Goal: Task Accomplishment & Management: Manage account settings

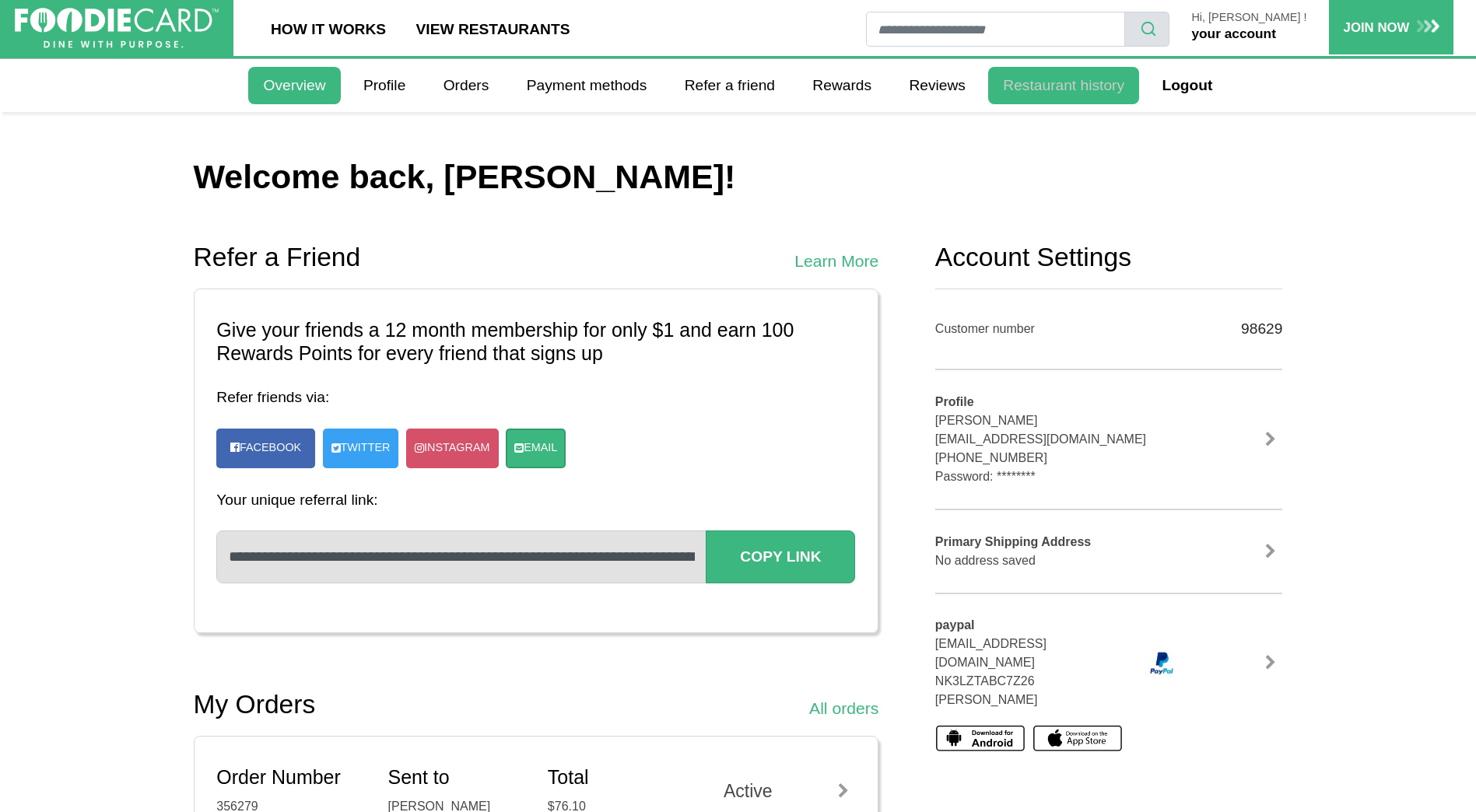
click at [1072, 88] on link "Restaurant history" at bounding box center [1064, 86] width 151 height 38
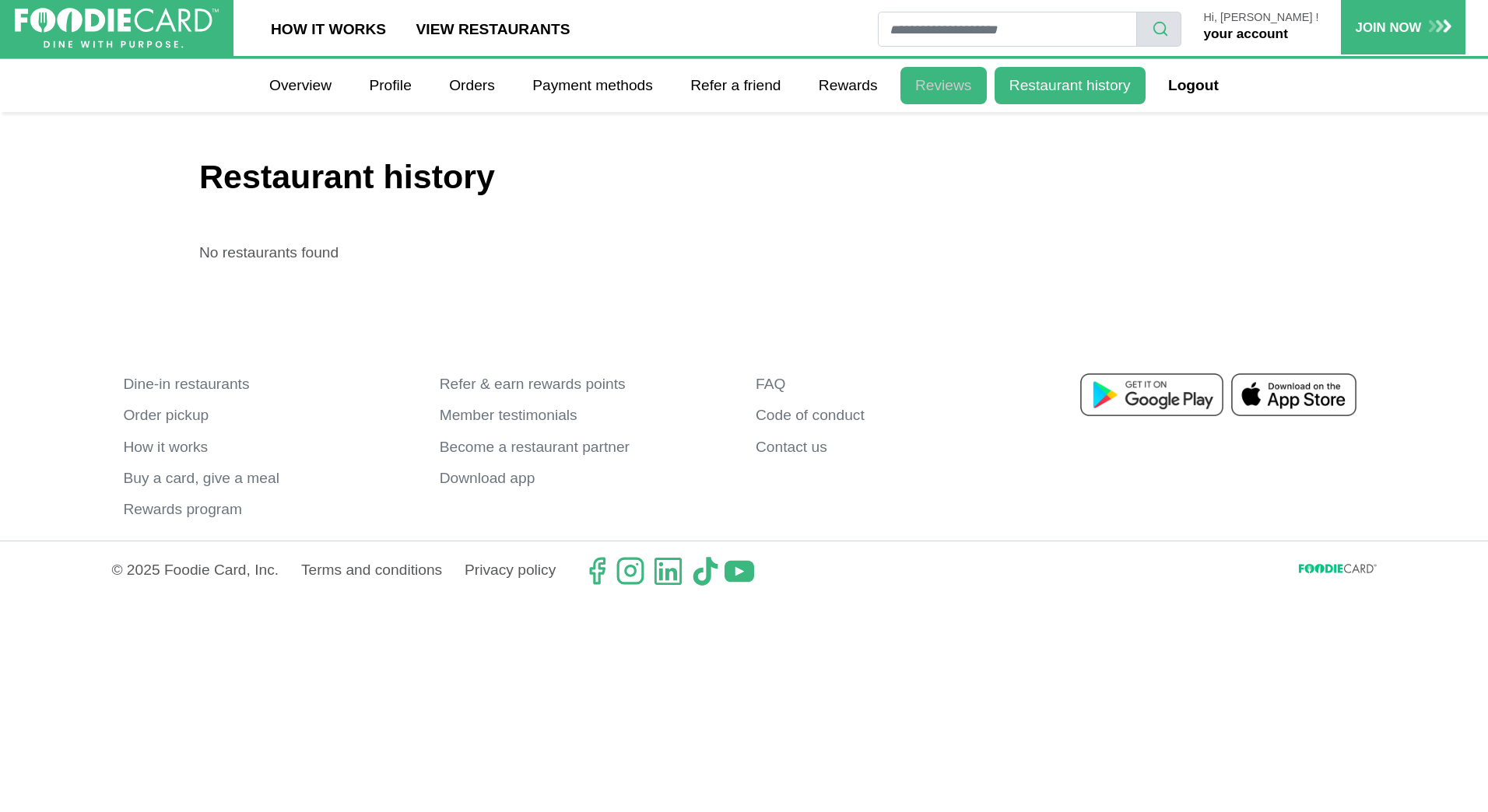
click at [970, 90] on link "Reviews" at bounding box center [943, 86] width 86 height 38
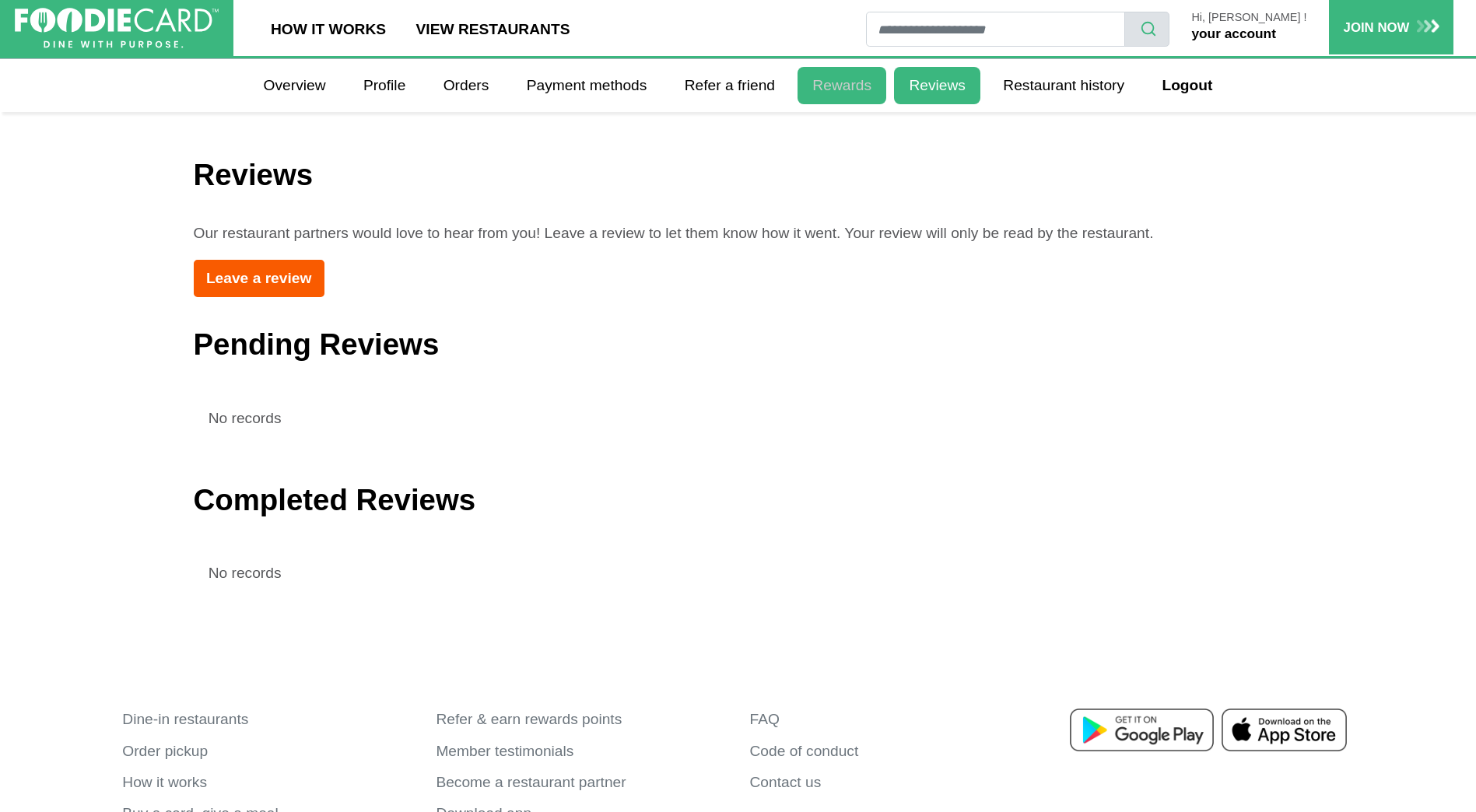
click at [844, 83] on link "Rewards" at bounding box center [842, 86] width 89 height 38
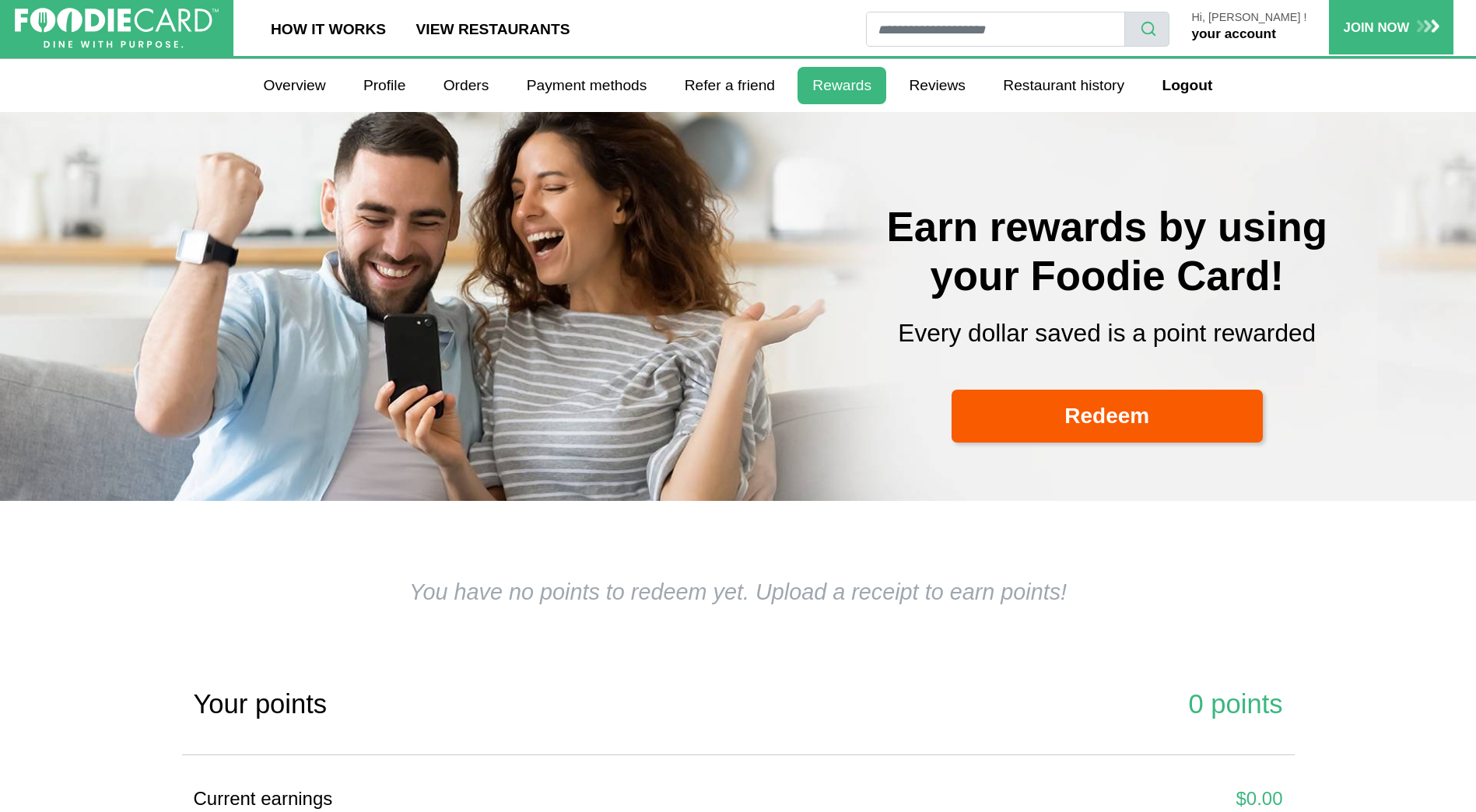
select select
click at [757, 83] on link "Refer a friend" at bounding box center [730, 86] width 121 height 38
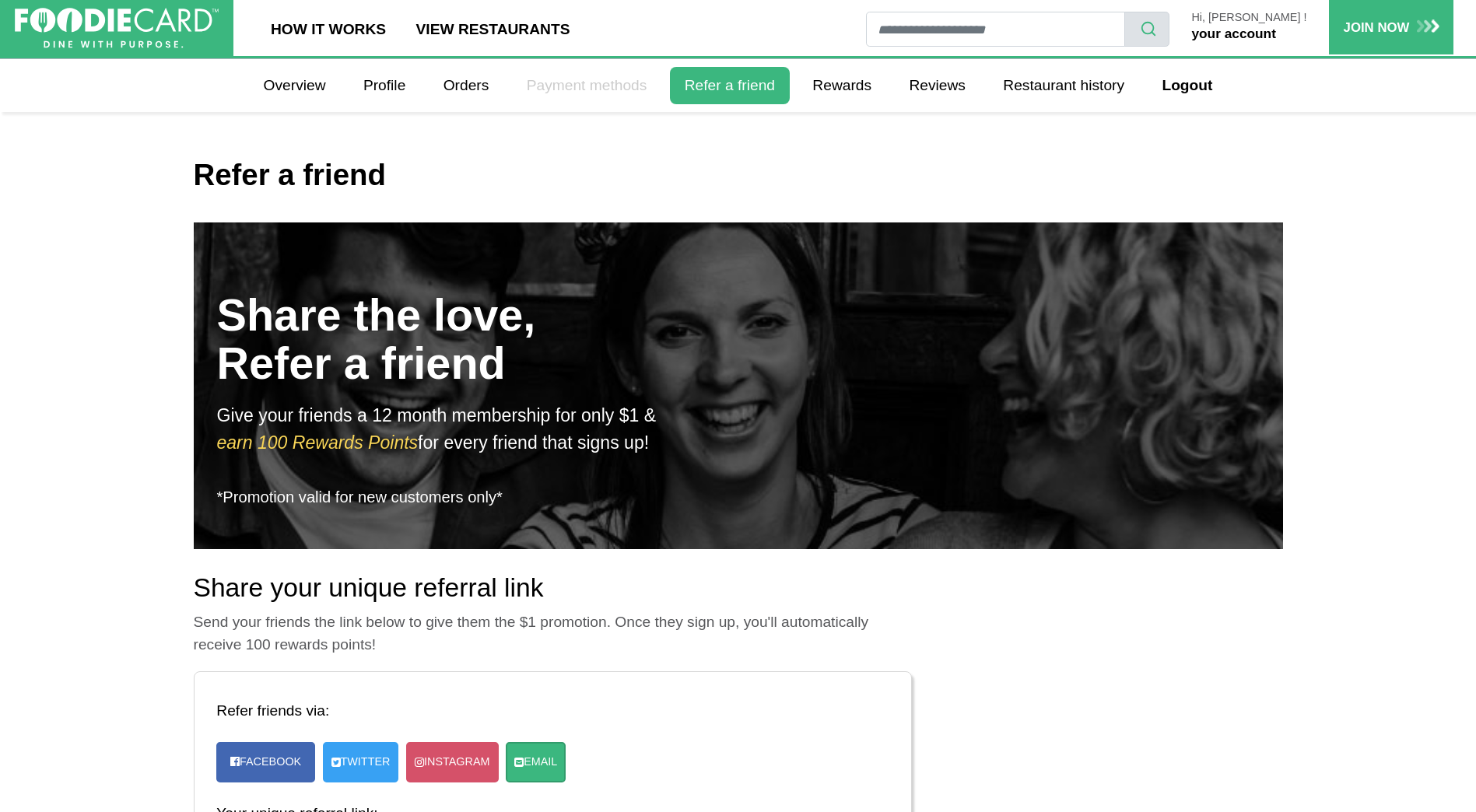
click at [593, 78] on link "Payment methods" at bounding box center [587, 86] width 151 height 38
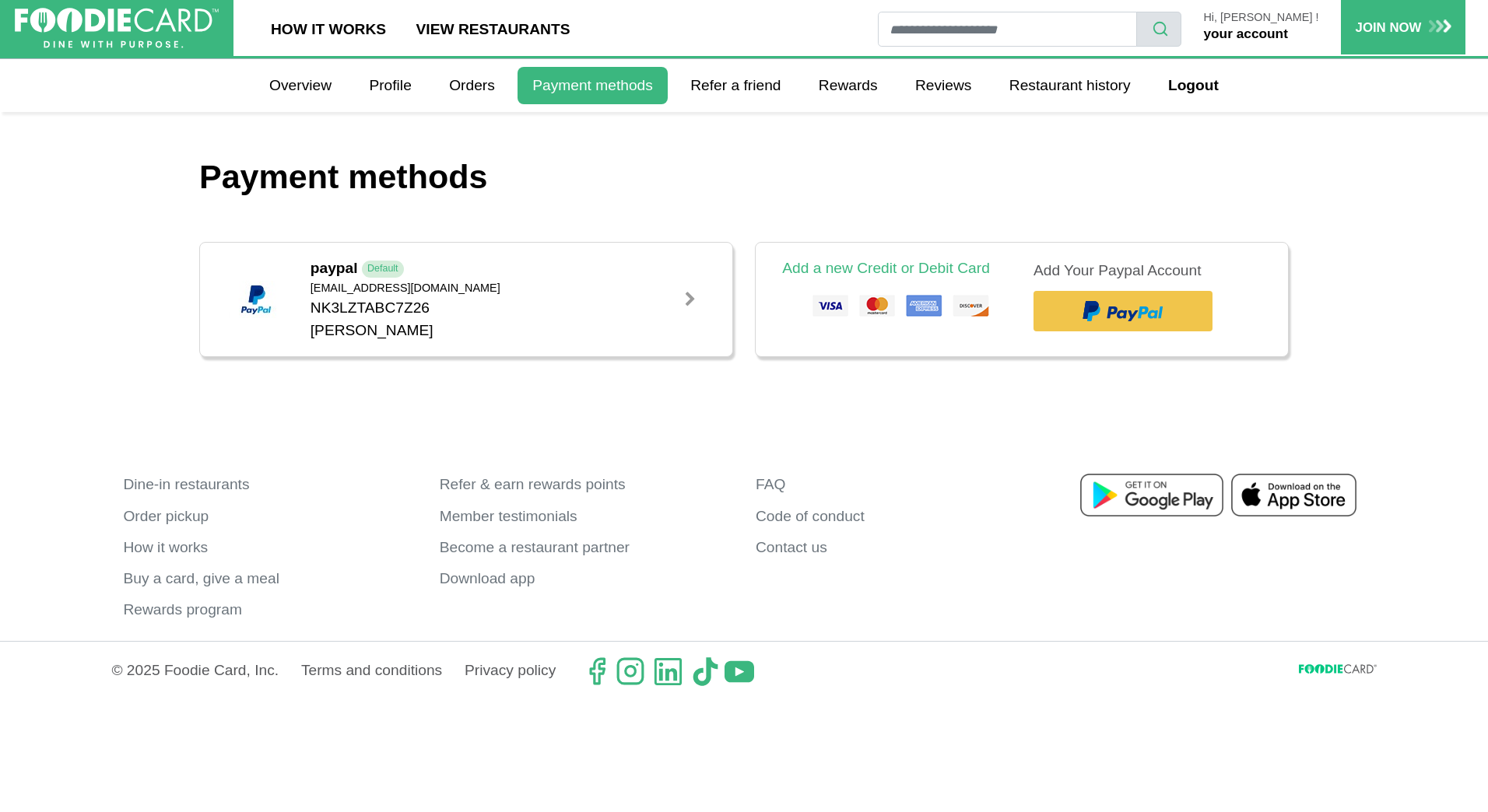
click at [683, 301] on div at bounding box center [690, 299] width 15 height 15
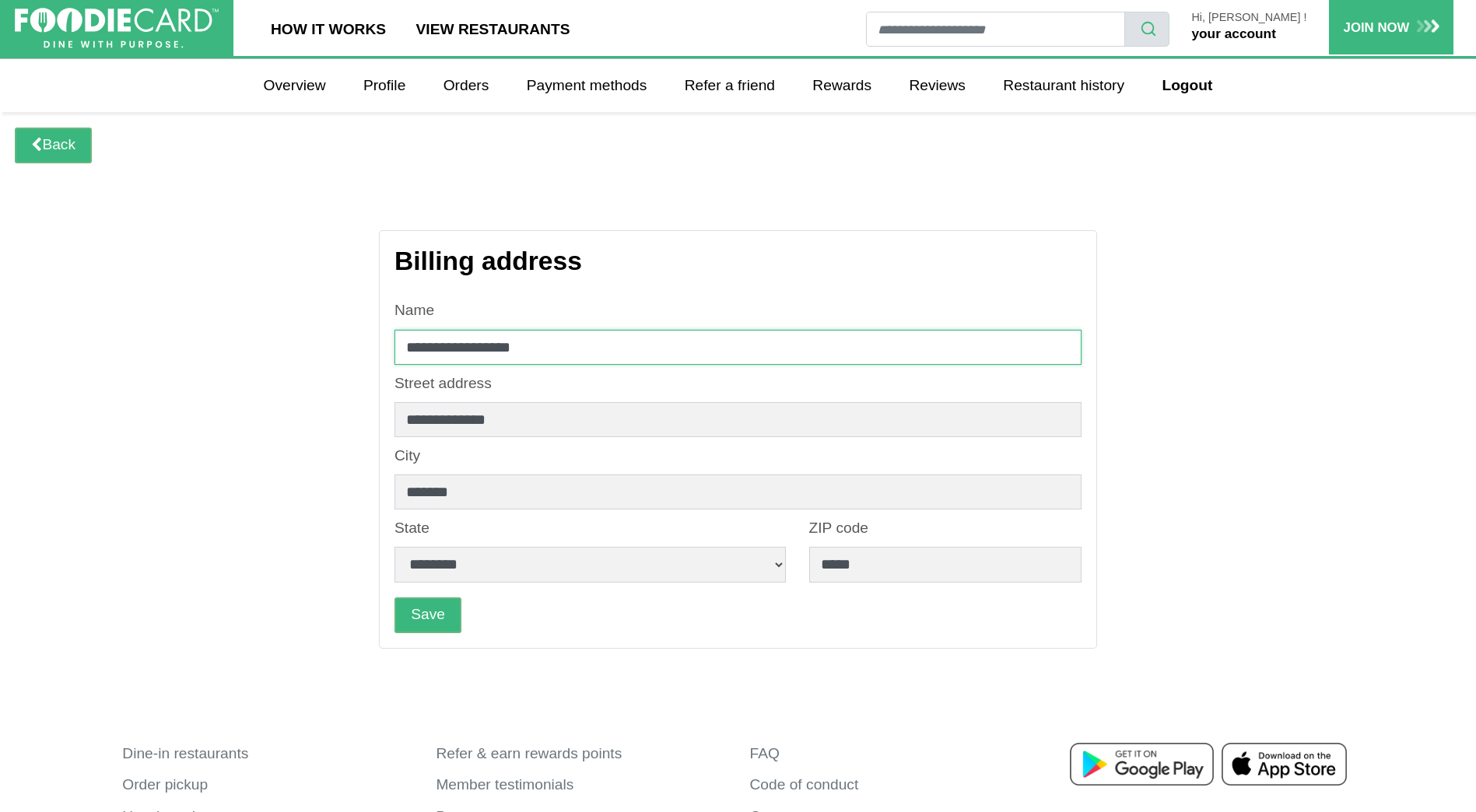
drag, startPoint x: 406, startPoint y: 333, endPoint x: 289, endPoint y: 329, distance: 117.1
click at [289, 329] on div "**********" at bounding box center [738, 436] width 1113 height 427
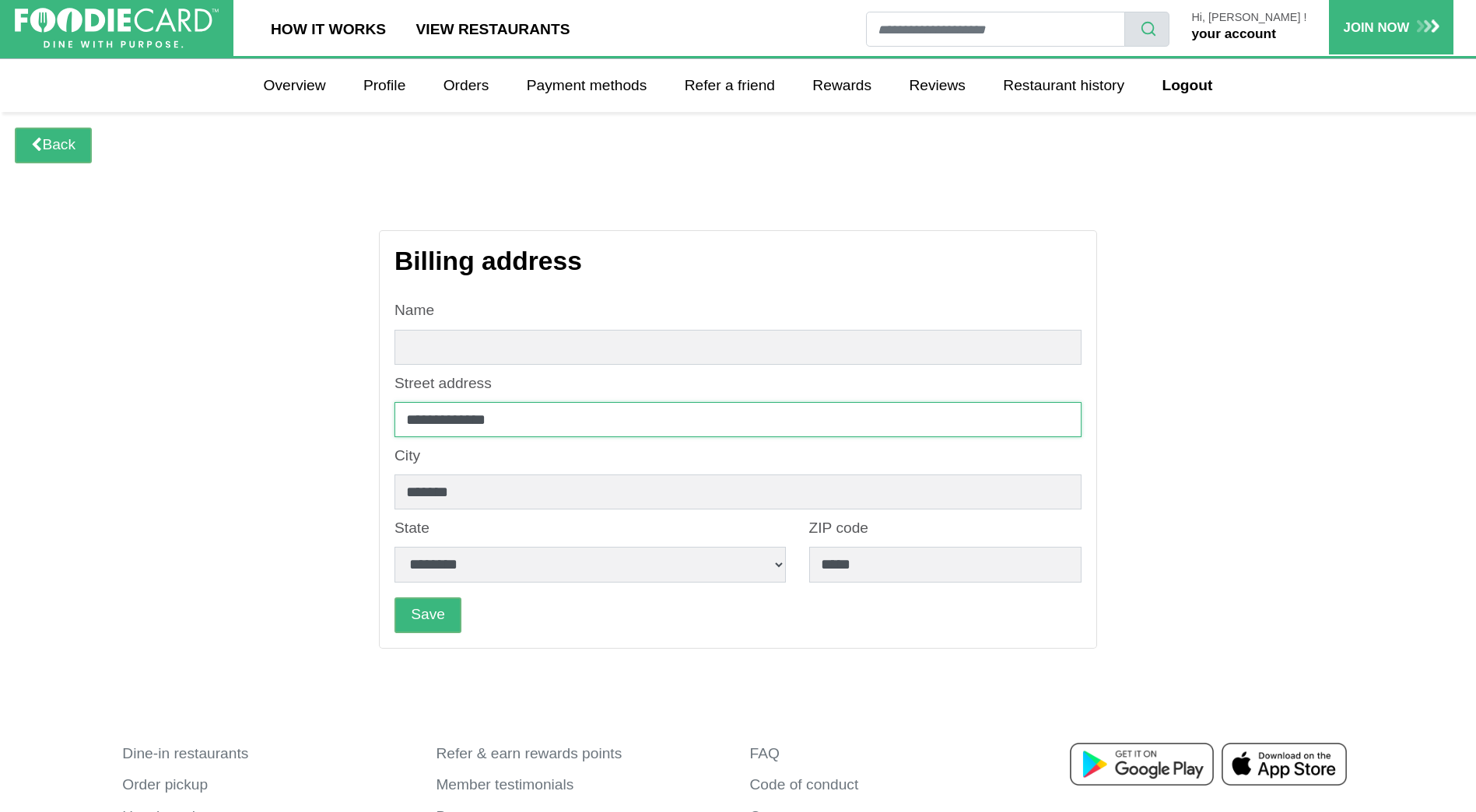
drag, startPoint x: 538, startPoint y: 423, endPoint x: 150, endPoint y: 368, distance: 391.9
click at [150, 368] on main "**********" at bounding box center [738, 410] width 1476 height 597
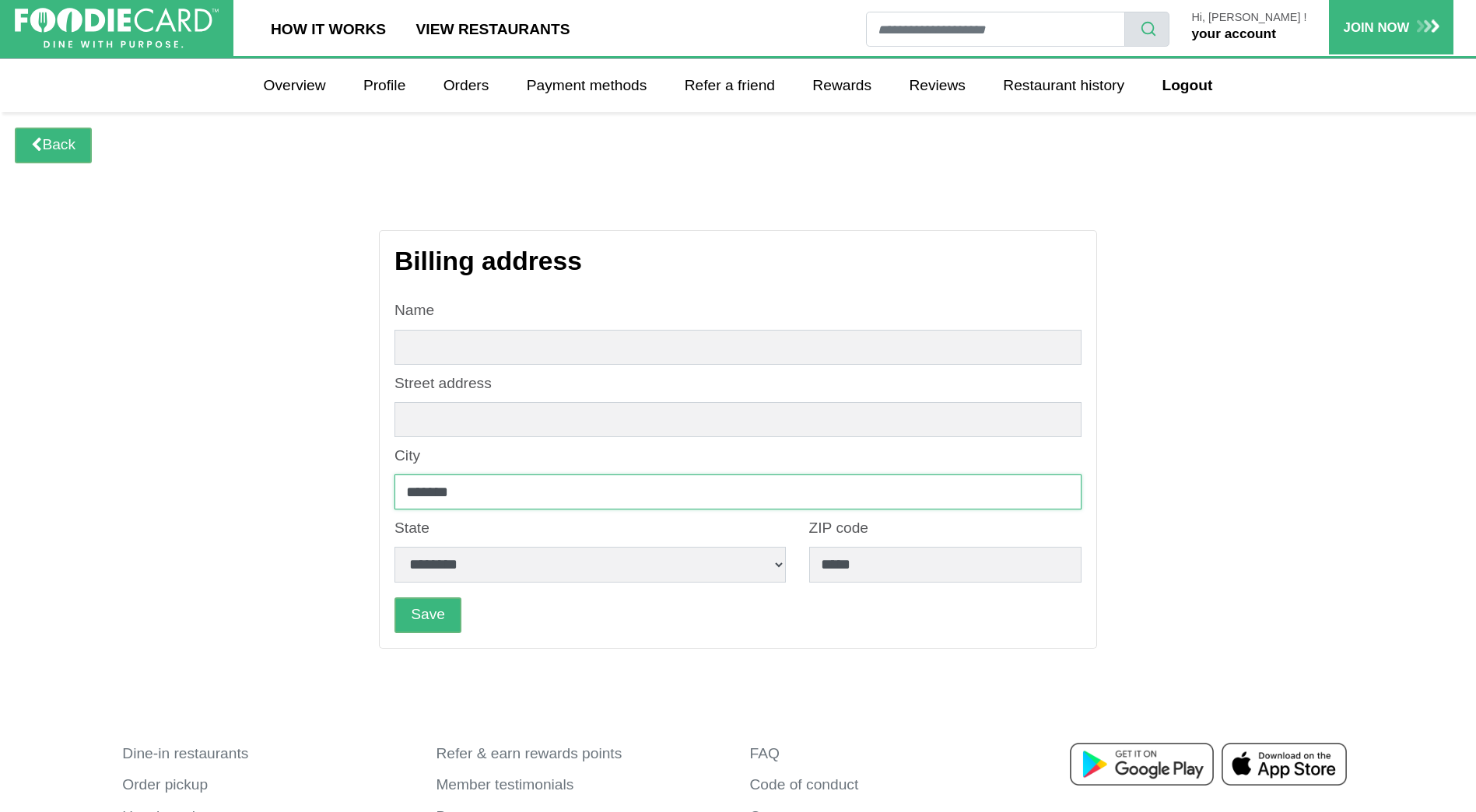
drag, startPoint x: 430, startPoint y: 481, endPoint x: 142, endPoint y: 459, distance: 288.8
click at [142, 459] on main "**********" at bounding box center [738, 410] width 1476 height 597
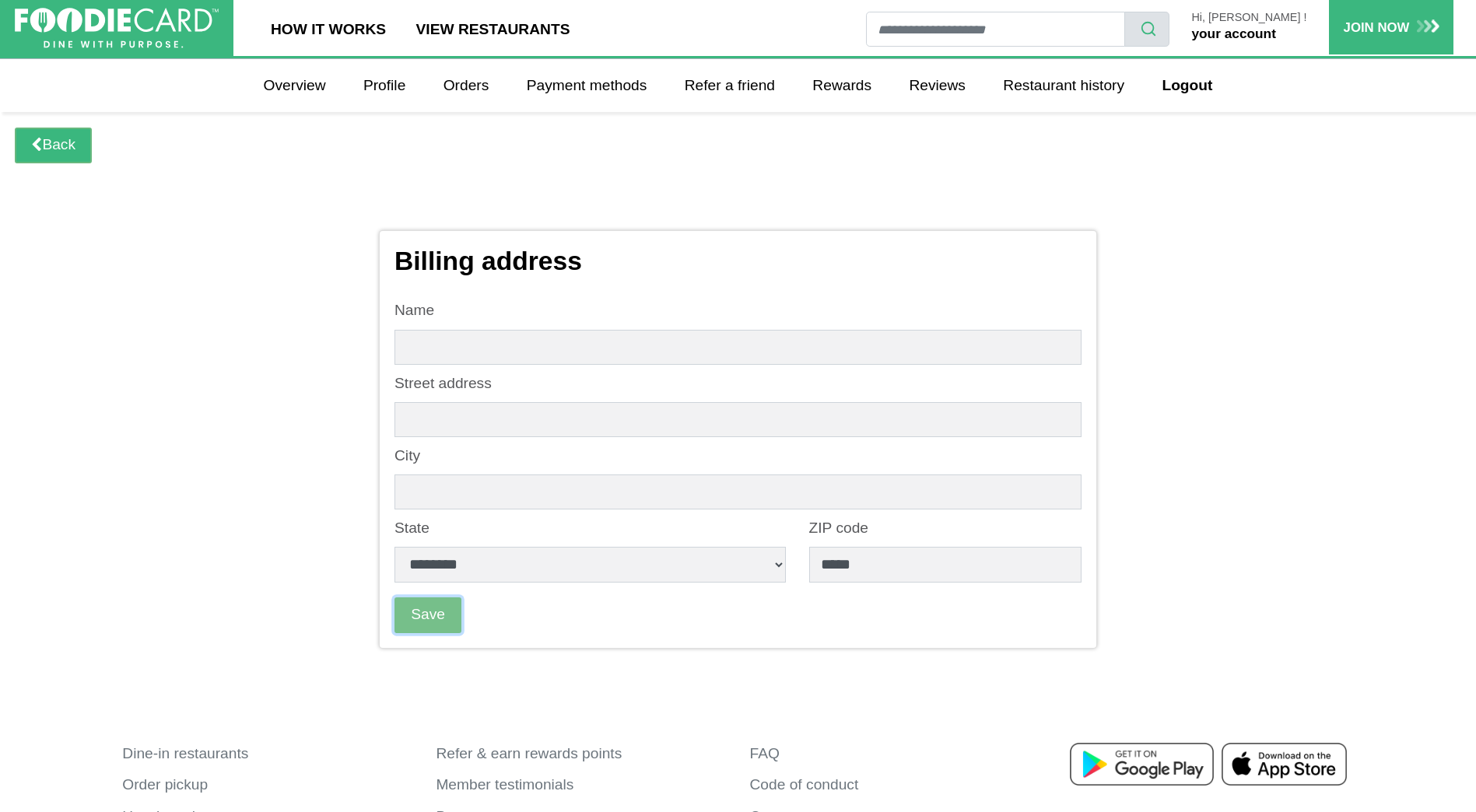
click at [459, 611] on button "Save" at bounding box center [428, 615] width 67 height 36
click at [511, 350] on input "text" at bounding box center [738, 348] width 687 height 35
click at [111, 265] on main "**********" at bounding box center [738, 410] width 1476 height 597
click at [51, 151] on link "Back" at bounding box center [53, 145] width 77 height 36
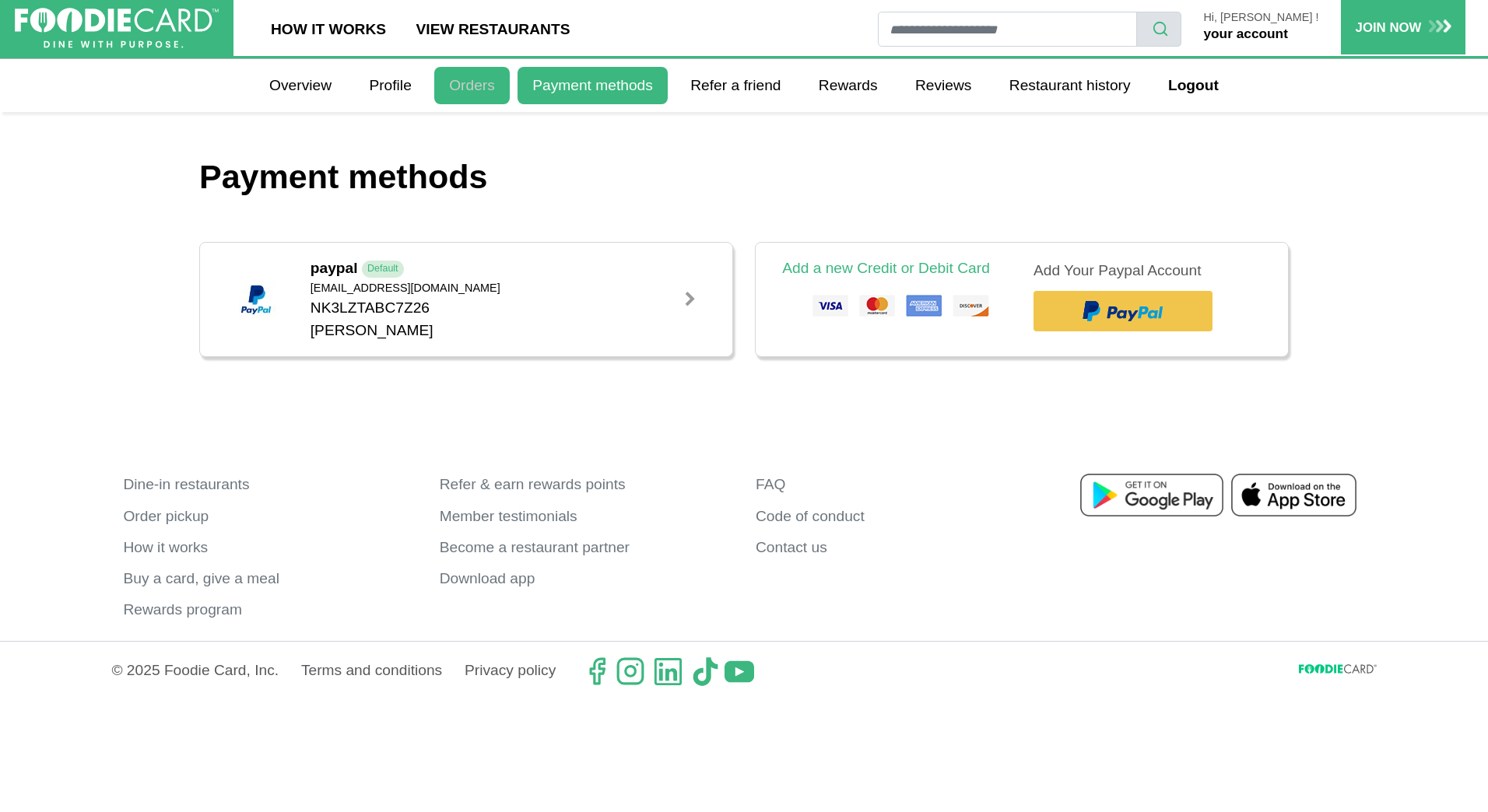
click at [494, 100] on link "Orders" at bounding box center [472, 86] width 75 height 38
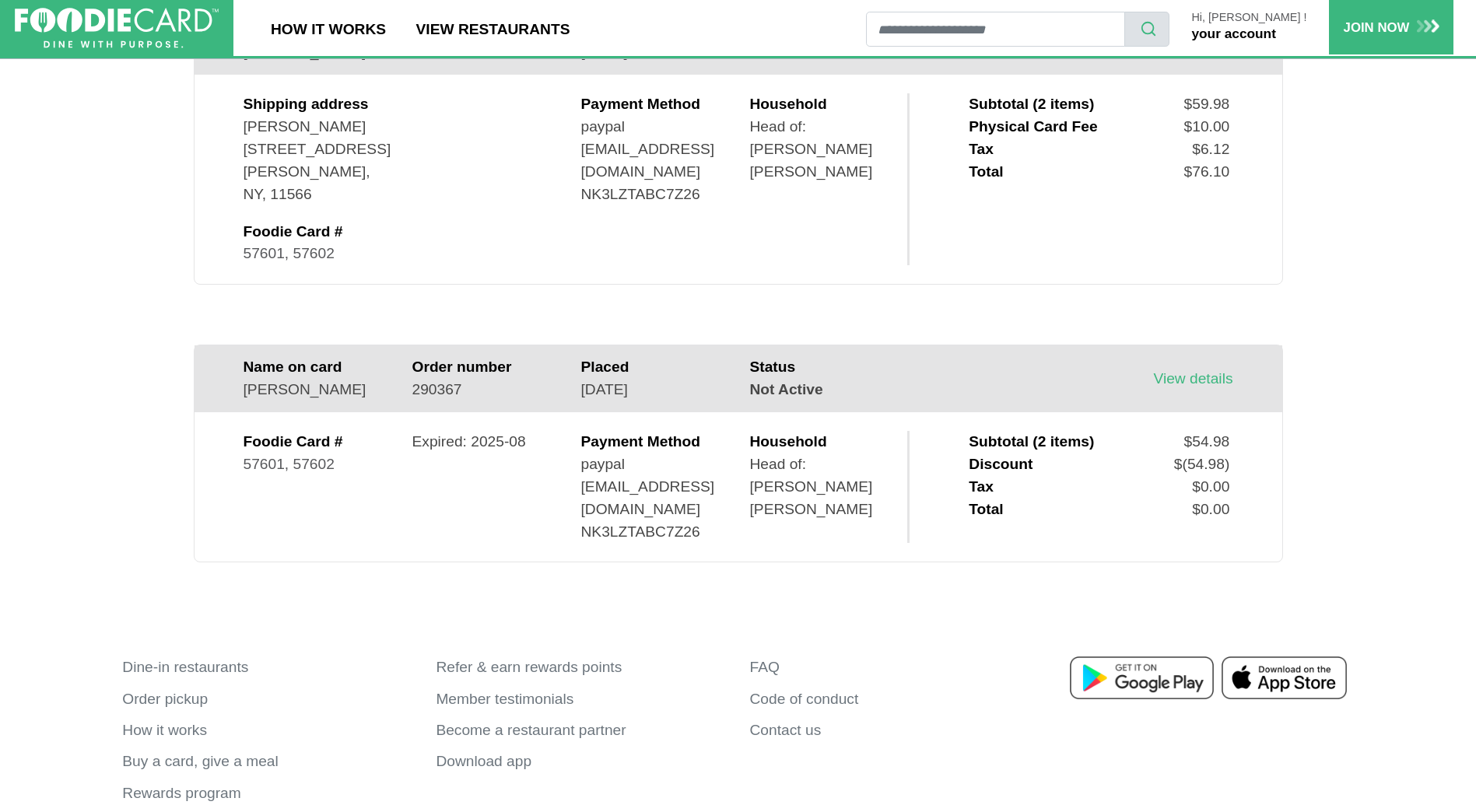
scroll to position [235, 0]
click at [1213, 386] on link "View details" at bounding box center [1192, 378] width 79 height 16
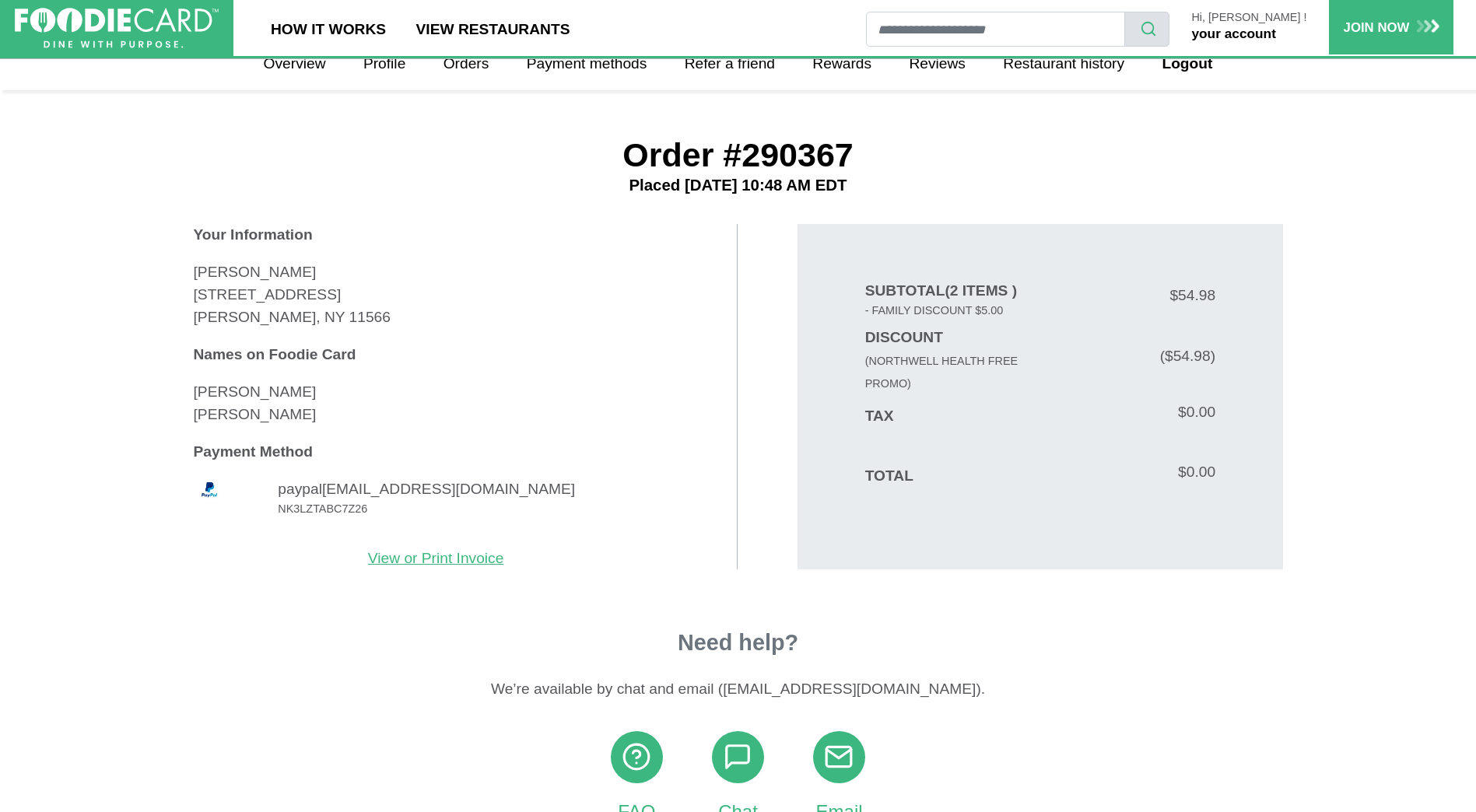
scroll to position [21, 0]
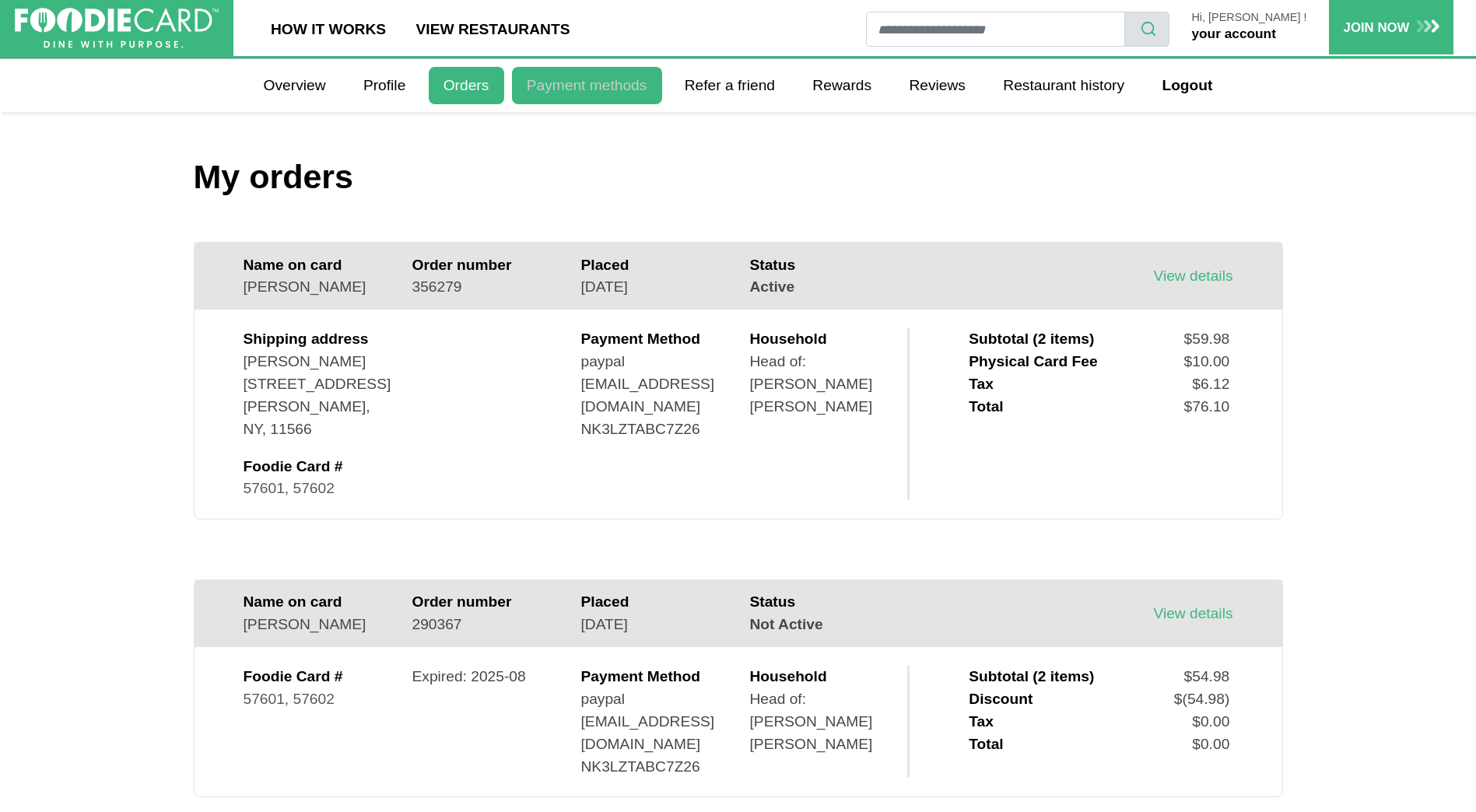
click at [595, 94] on link "Payment methods" at bounding box center [587, 86] width 151 height 38
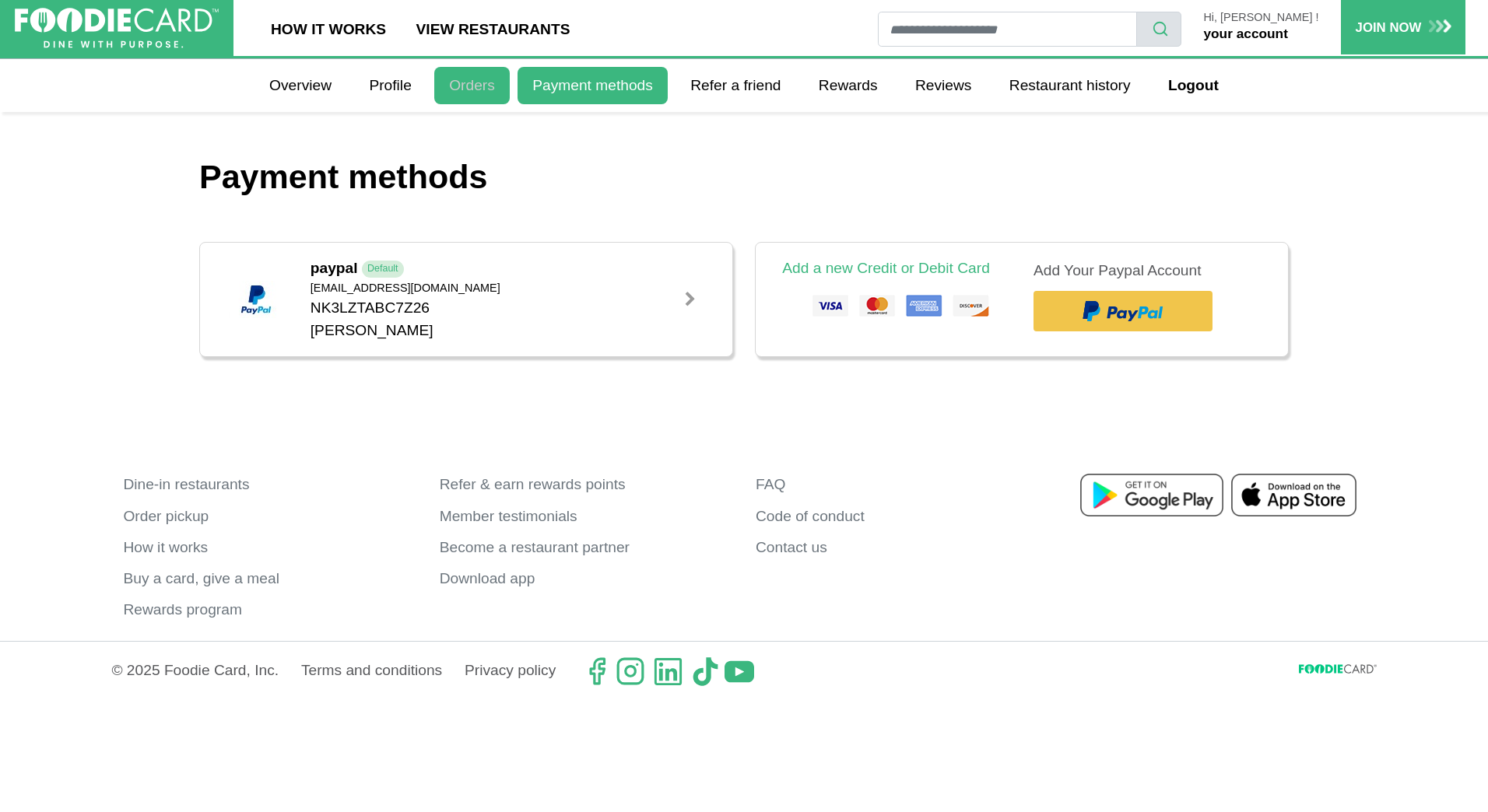
click at [485, 101] on link "Orders" at bounding box center [472, 86] width 75 height 38
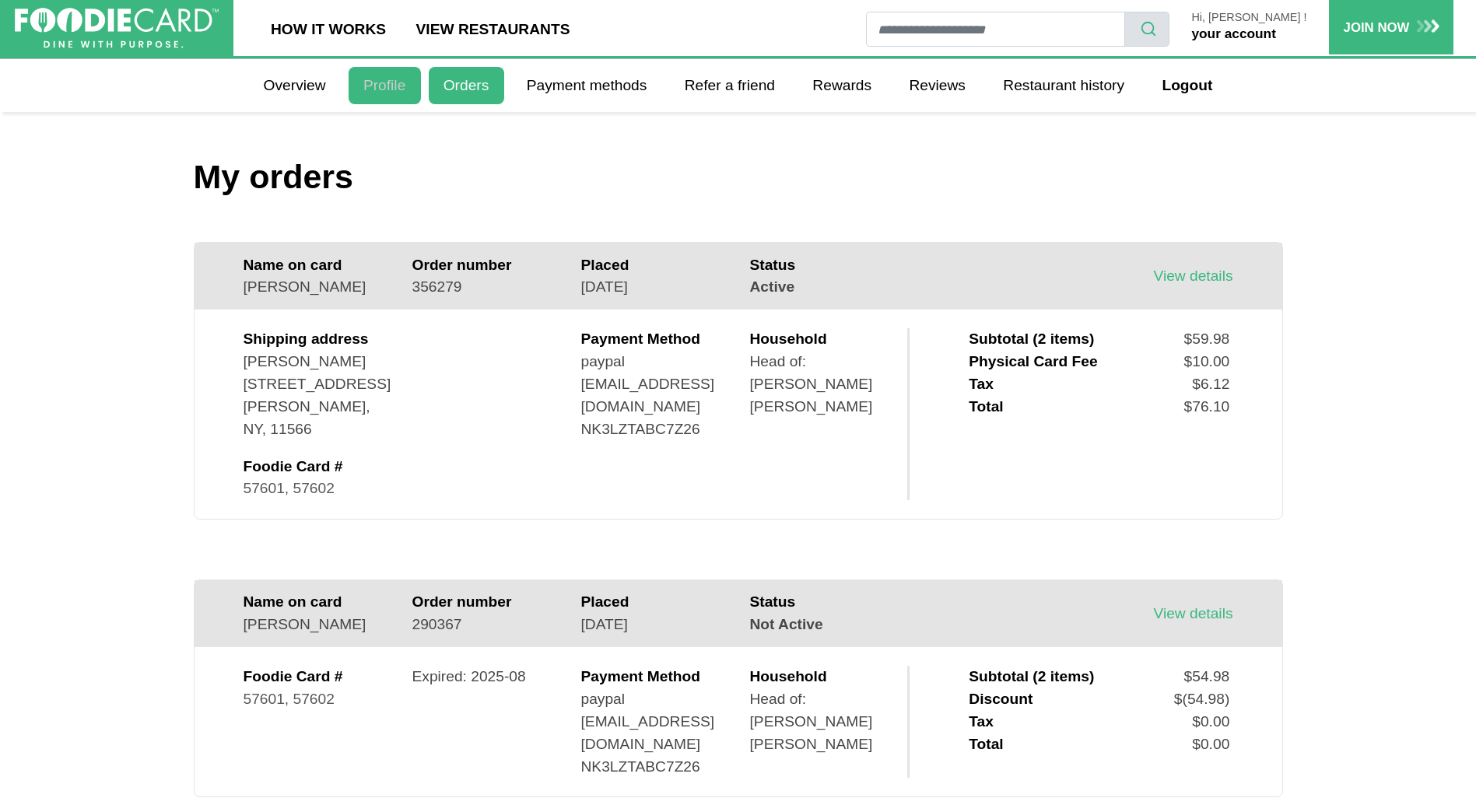
click at [377, 94] on link "Profile" at bounding box center [384, 86] width 72 height 38
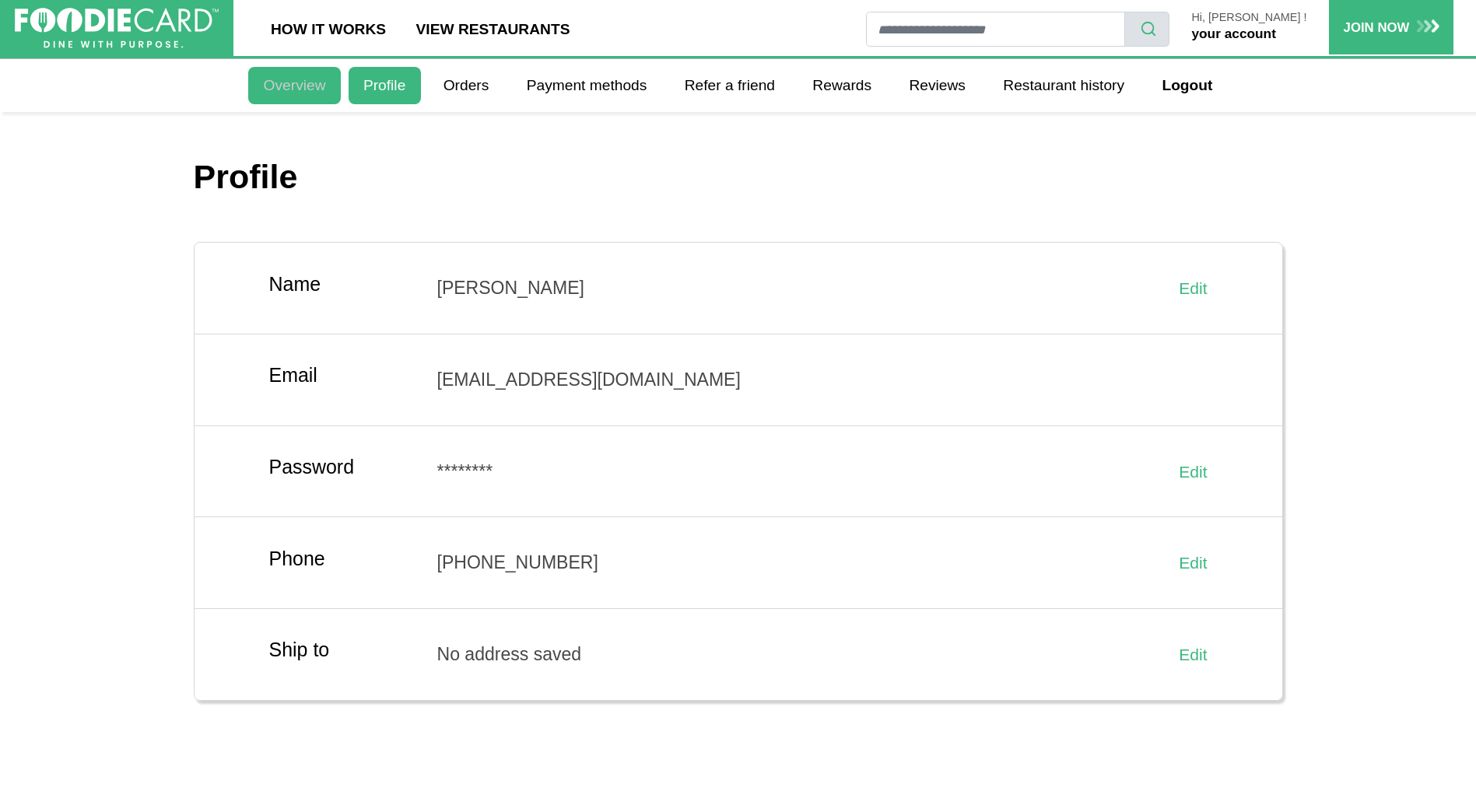
click at [296, 82] on link "Overview" at bounding box center [294, 86] width 92 height 38
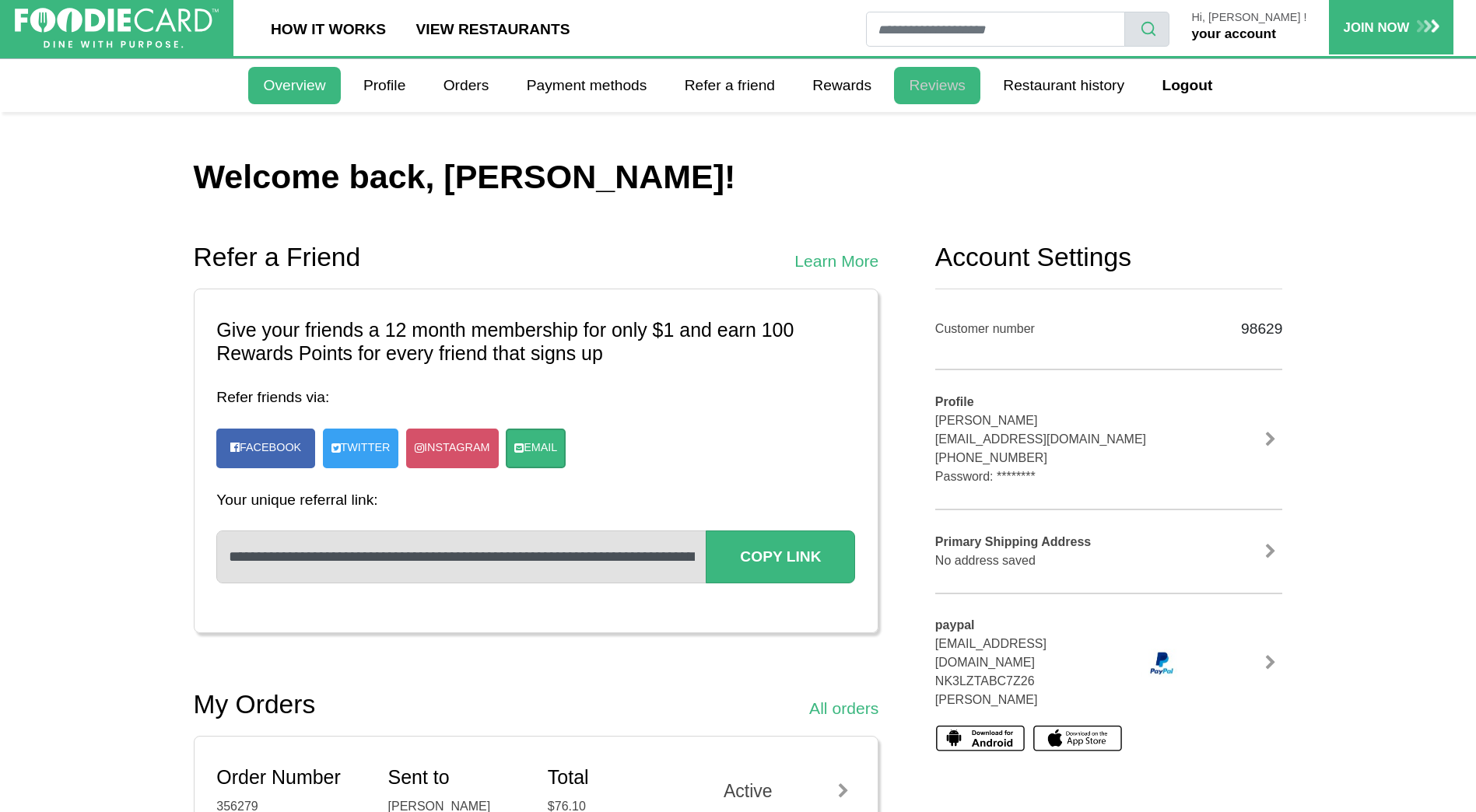
click at [941, 82] on link "Reviews" at bounding box center [938, 86] width 86 height 38
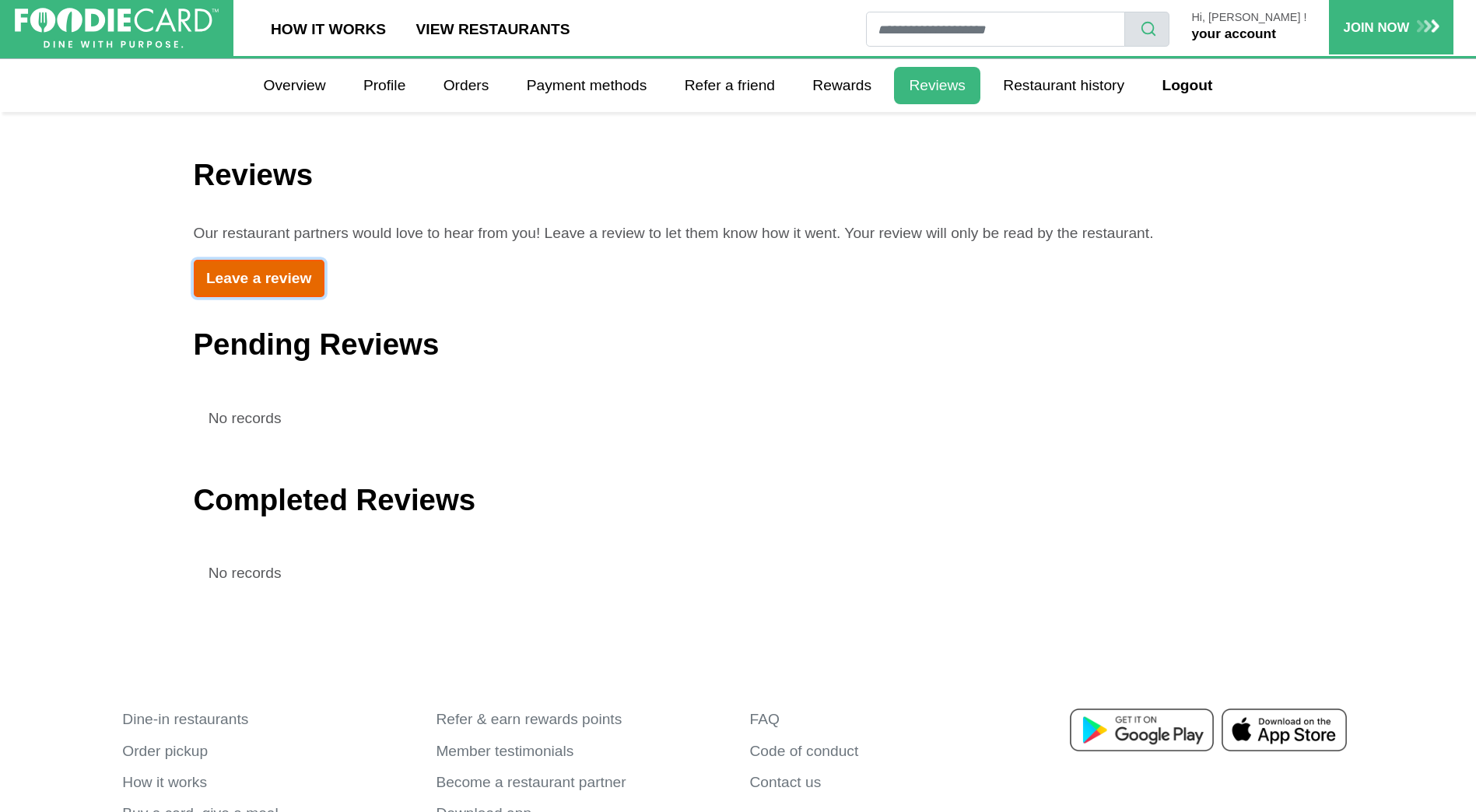
click at [267, 281] on link "Leave a review" at bounding box center [259, 279] width 131 height 37
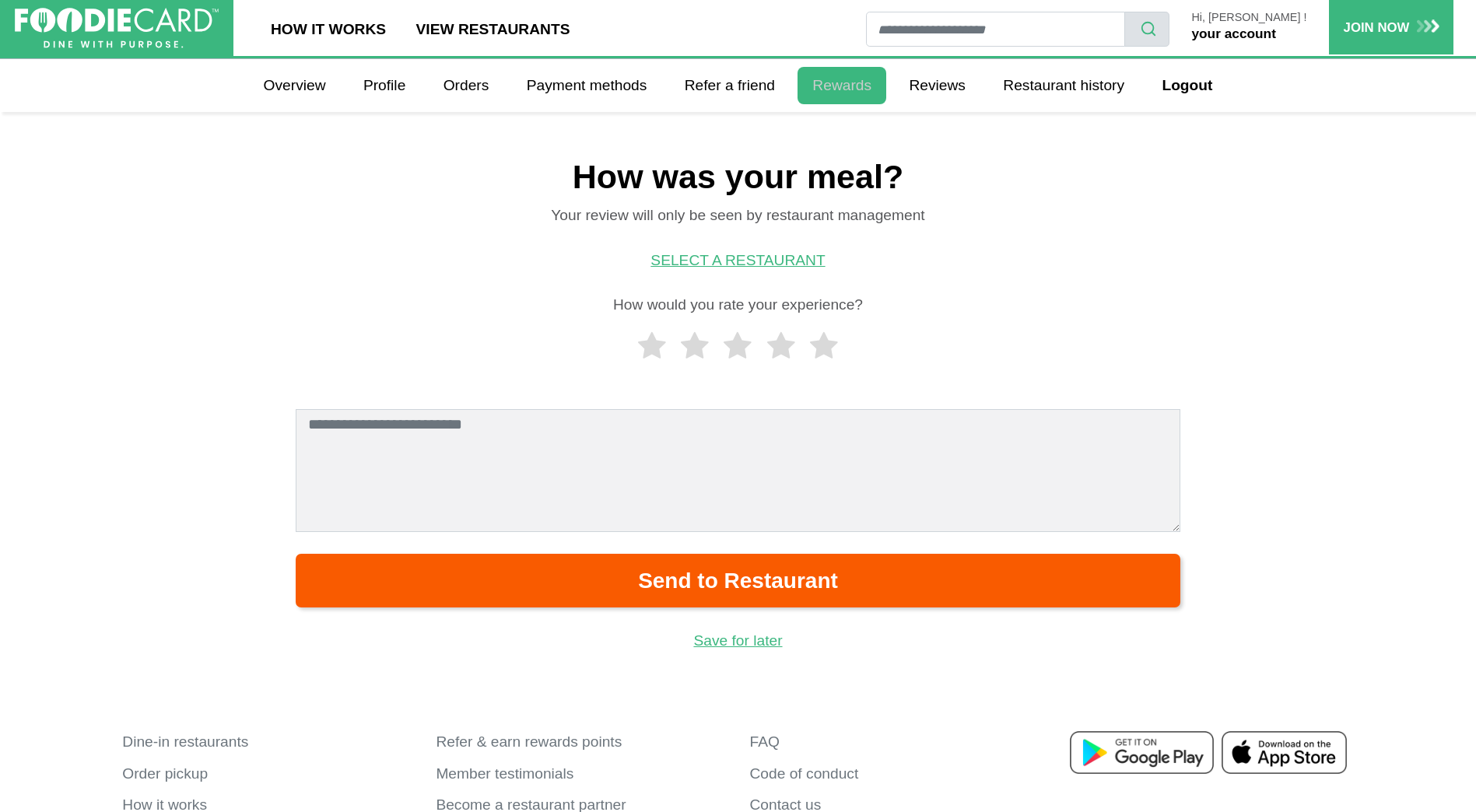
click at [851, 87] on link "Rewards" at bounding box center [842, 86] width 89 height 38
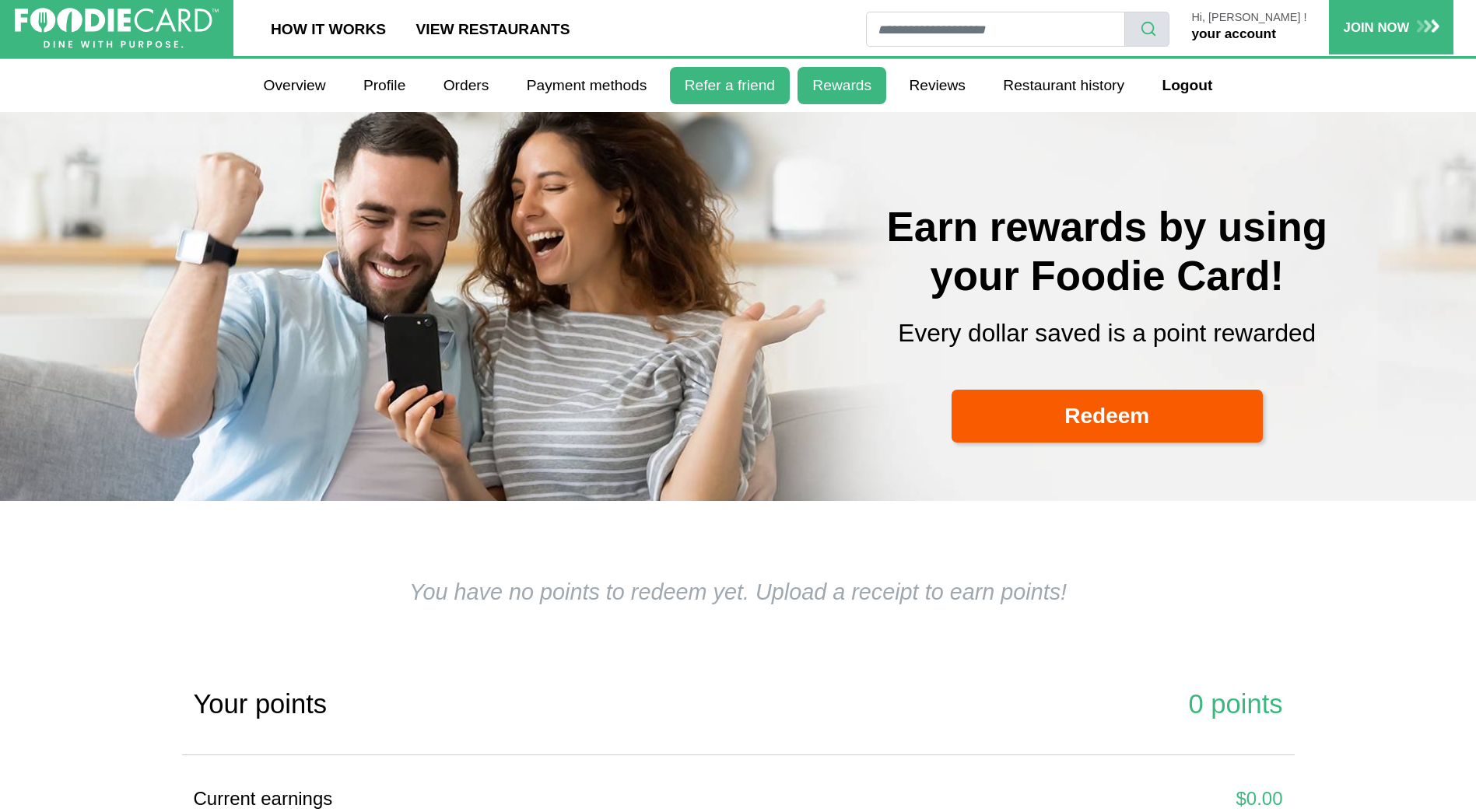
select select
click at [555, 92] on link "Payment methods" at bounding box center [587, 86] width 151 height 38
